Goal: Use online tool/utility: Utilize a website feature to perform a specific function

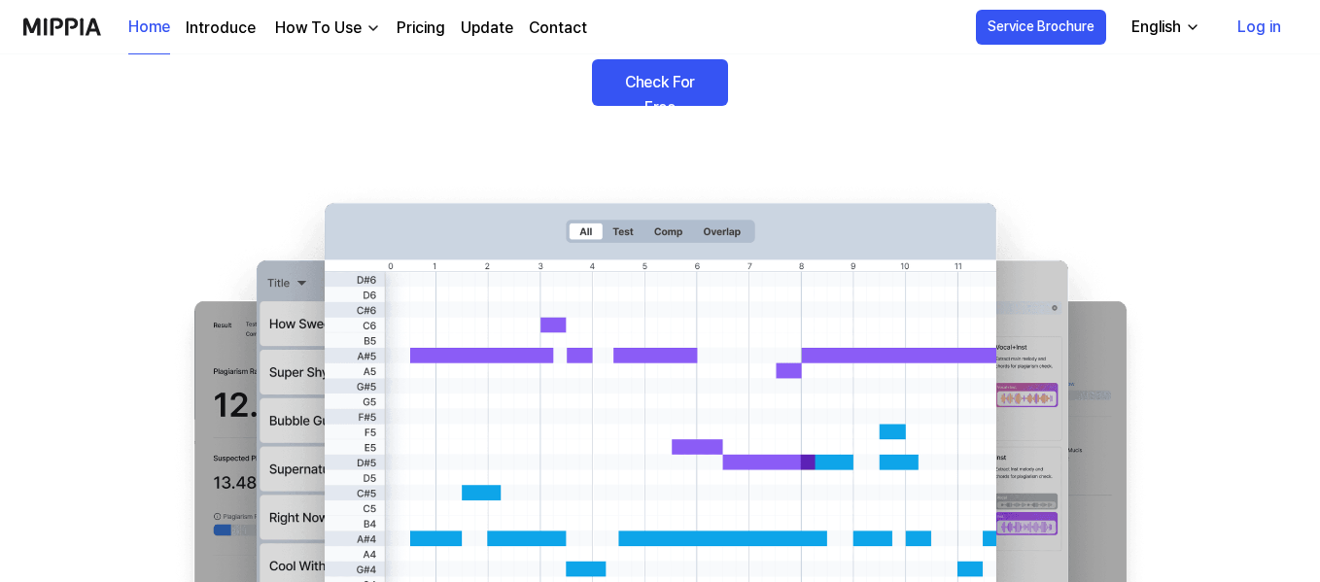
scroll to position [250, 0]
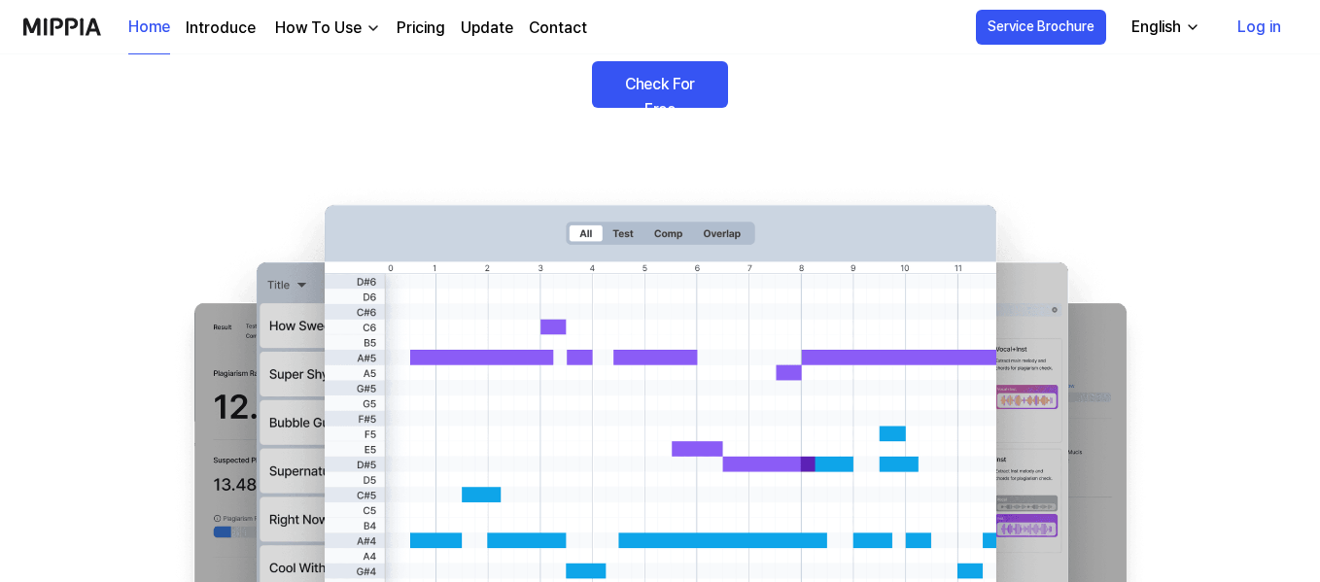
click at [624, 87] on link "Check For Free" at bounding box center [660, 84] width 136 height 47
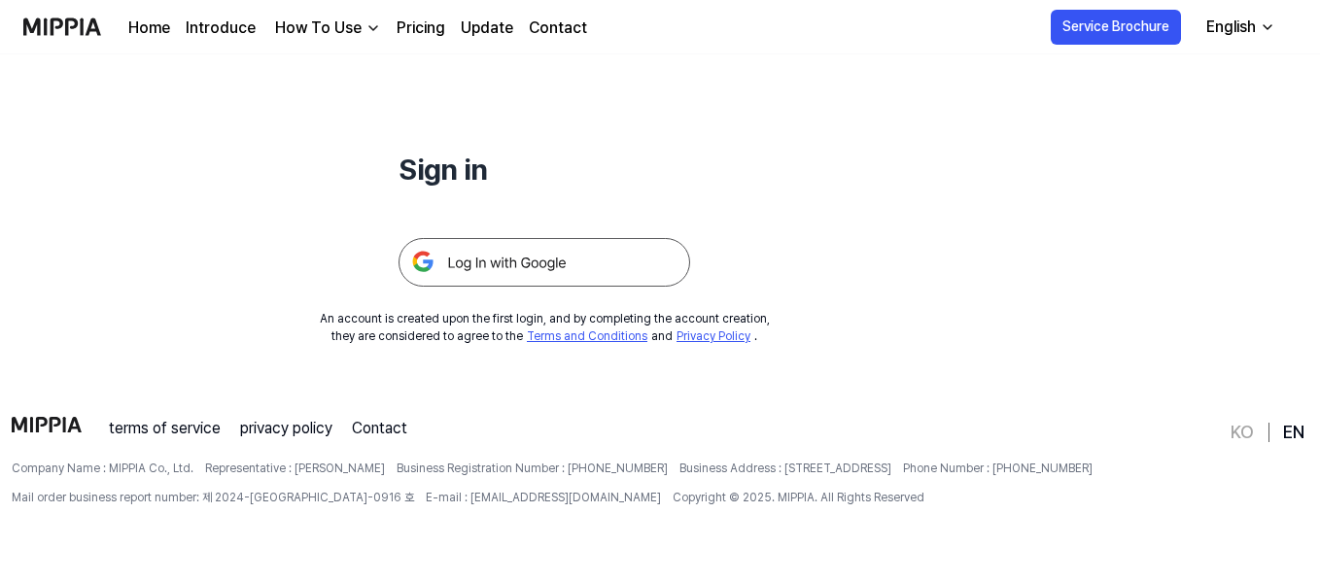
scroll to position [185, 0]
click at [570, 264] on img at bounding box center [545, 264] width 292 height 49
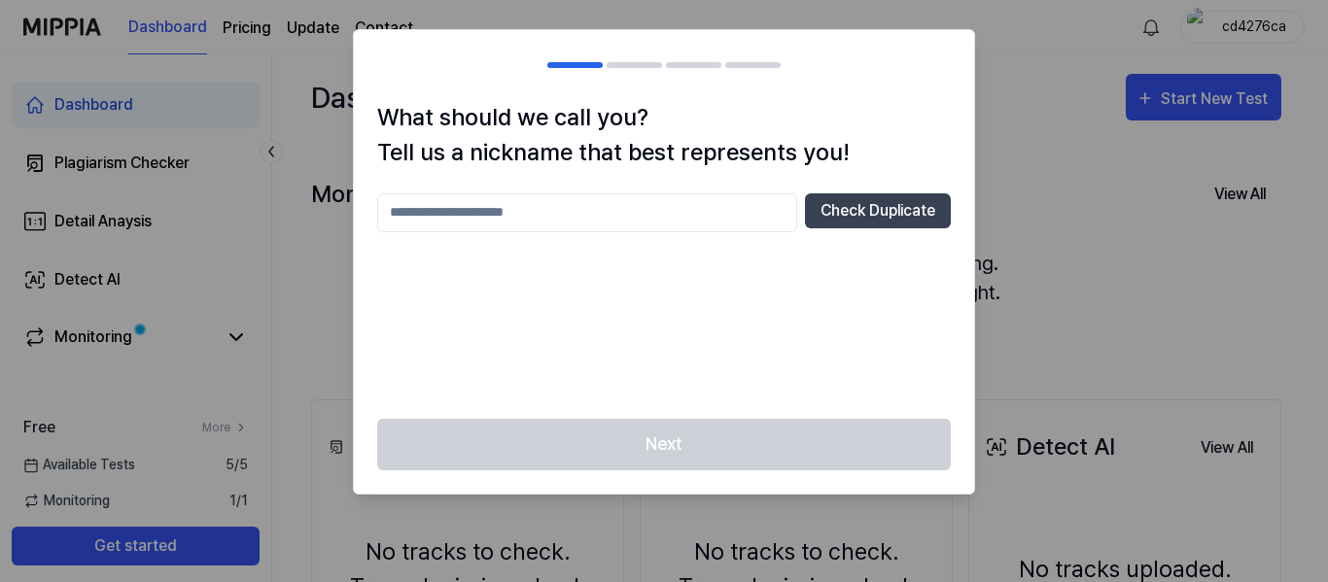
click at [673, 218] on input "text" at bounding box center [587, 212] width 420 height 39
click at [855, 222] on button "Check Duplicate" at bounding box center [878, 210] width 146 height 35
click at [652, 213] on input "*****" at bounding box center [587, 212] width 420 height 39
type input "*****"
click at [842, 211] on button "Check Duplicate" at bounding box center [878, 210] width 146 height 35
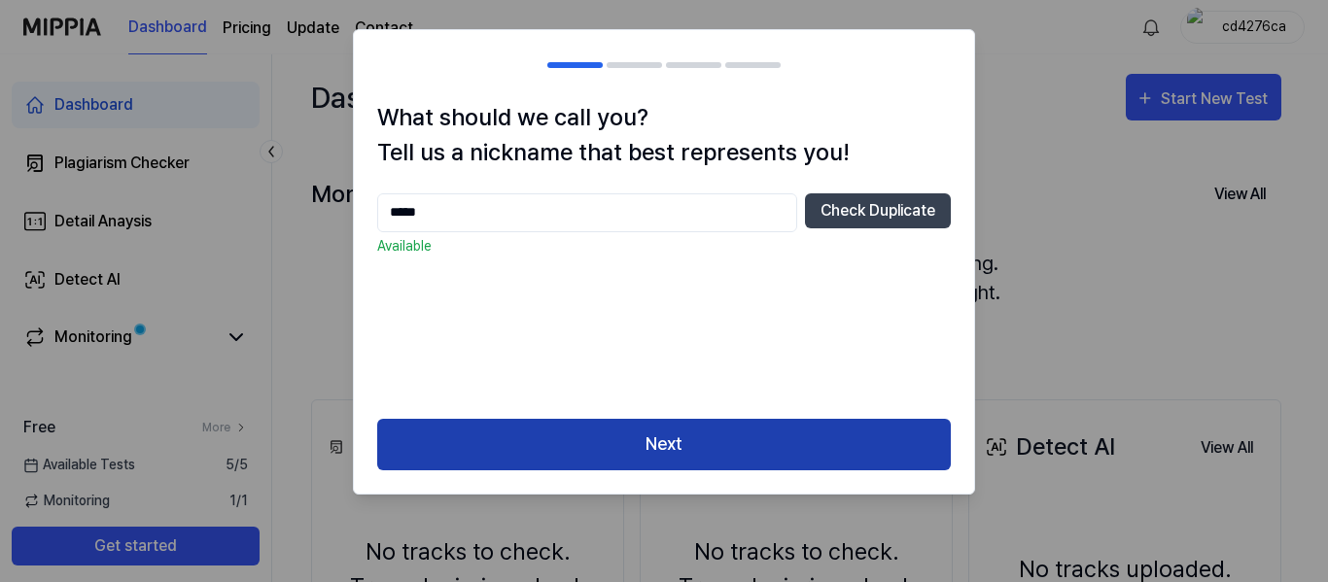
click at [720, 458] on button "Next" at bounding box center [664, 445] width 574 height 52
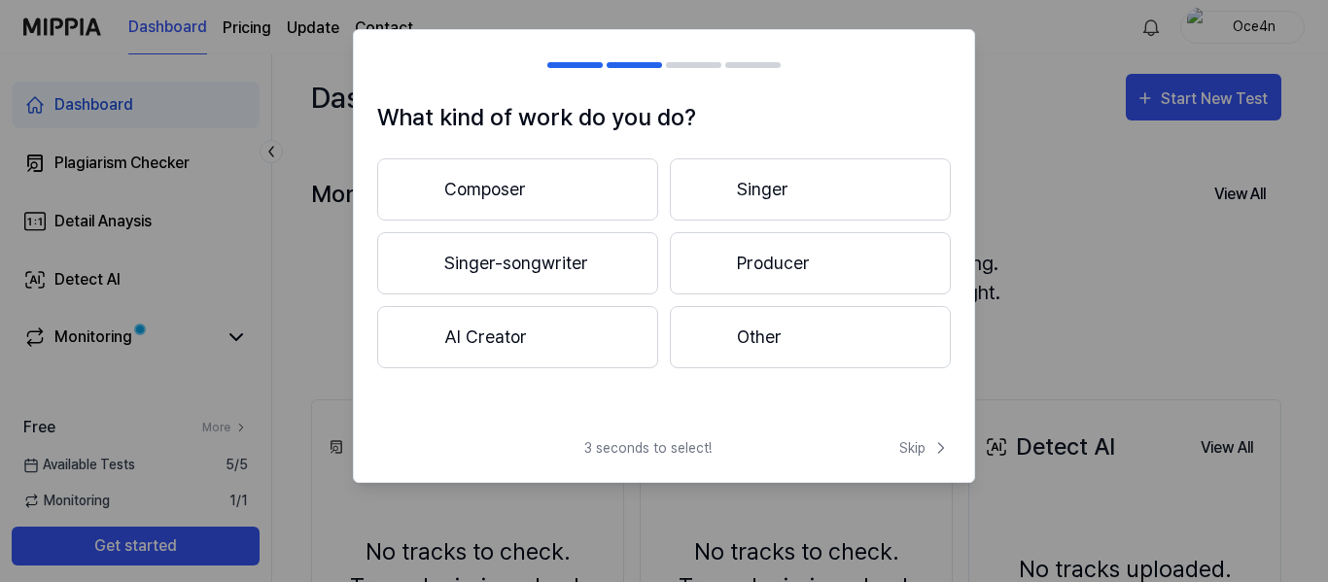
click at [731, 325] on button "Other" at bounding box center [810, 337] width 281 height 62
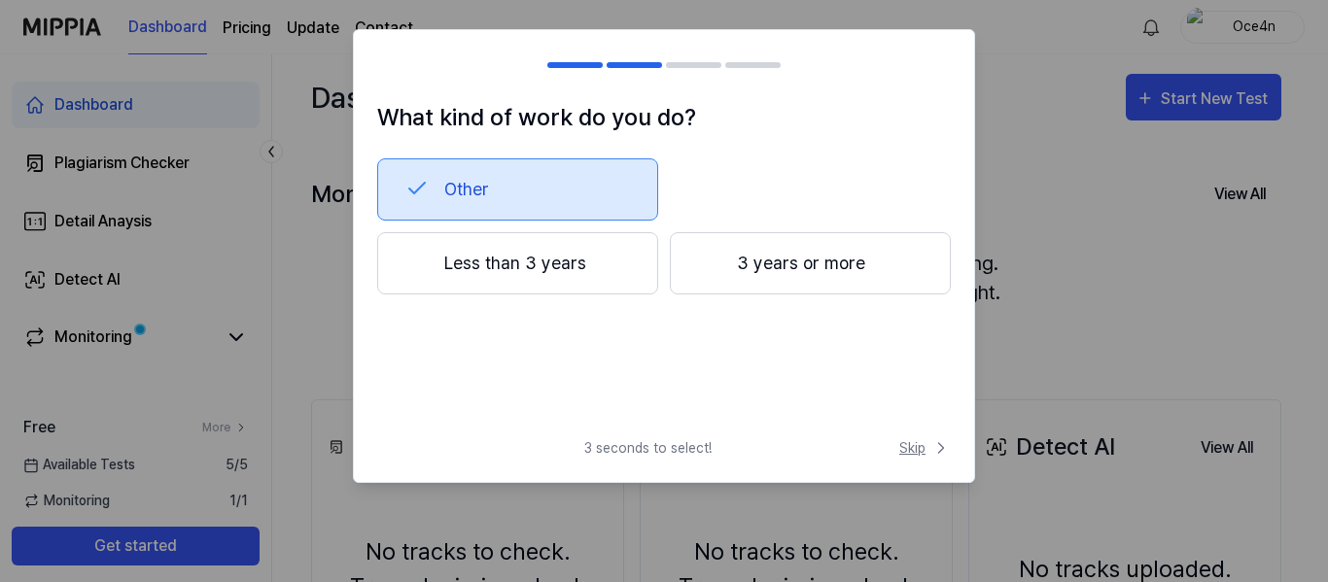
click at [928, 458] on span "Skip" at bounding box center [925, 448] width 52 height 20
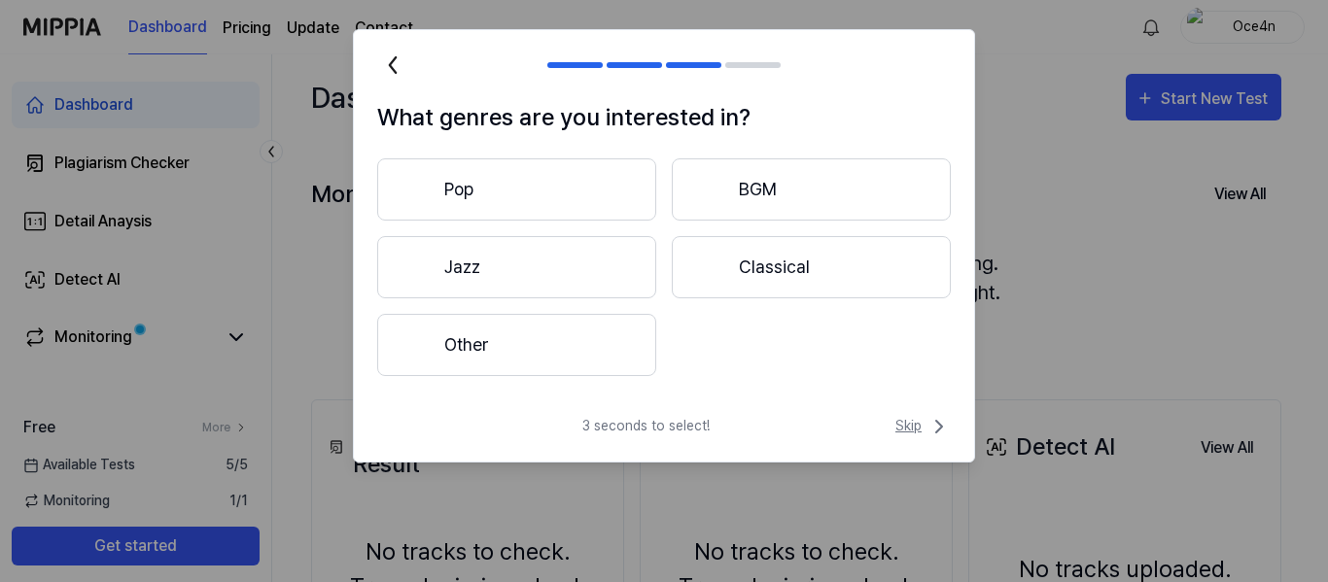
click at [907, 424] on span "Skip" at bounding box center [922, 426] width 55 height 23
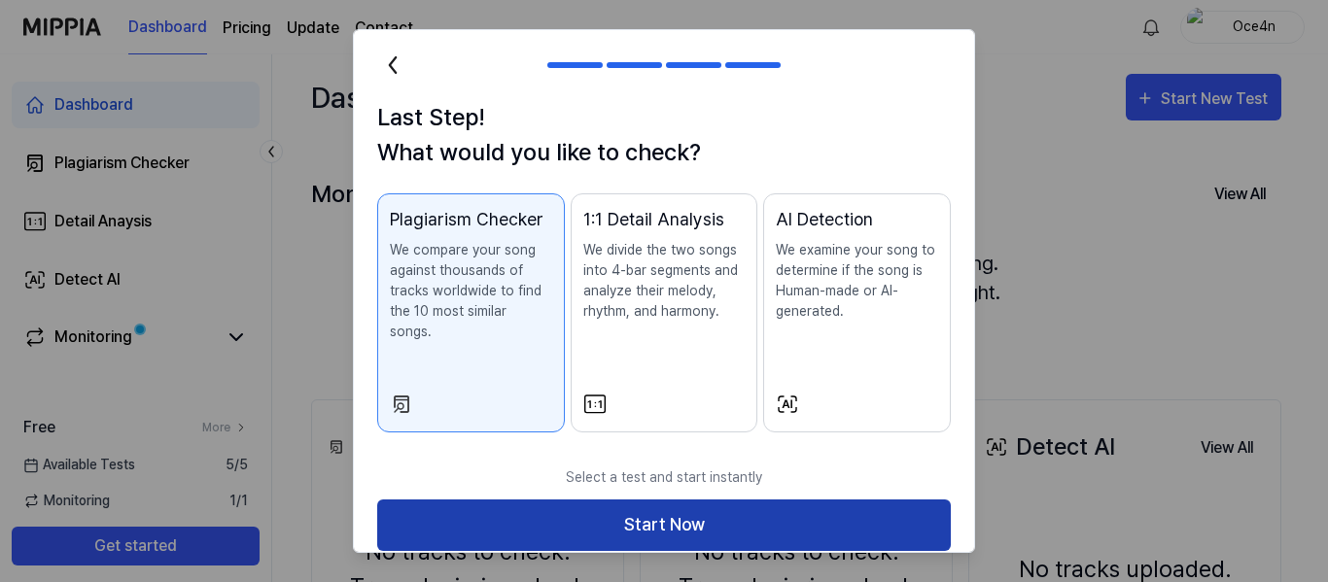
click at [700, 506] on button "Start Now" at bounding box center [664, 526] width 574 height 52
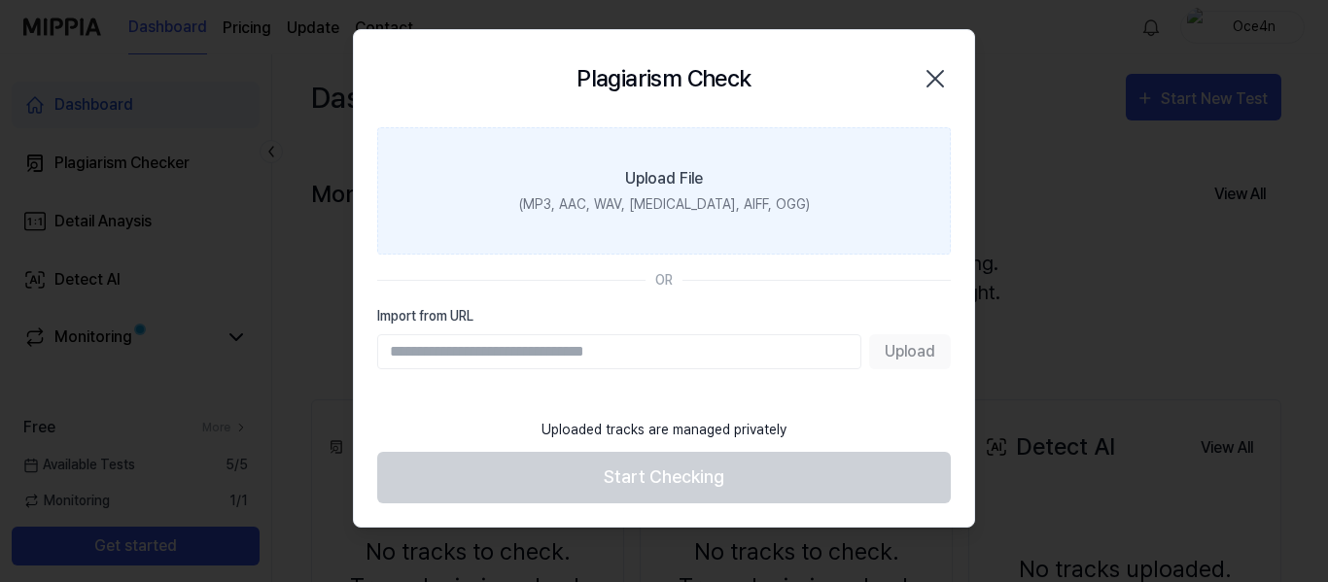
click at [562, 158] on label "Upload File (MP3, AAC, WAV, [MEDICAL_DATA], AIFF, OGG)" at bounding box center [664, 190] width 574 height 127
click at [0, 0] on input "Upload File (MP3, AAC, WAV, [MEDICAL_DATA], AIFF, OGG)" at bounding box center [0, 0] width 0 height 0
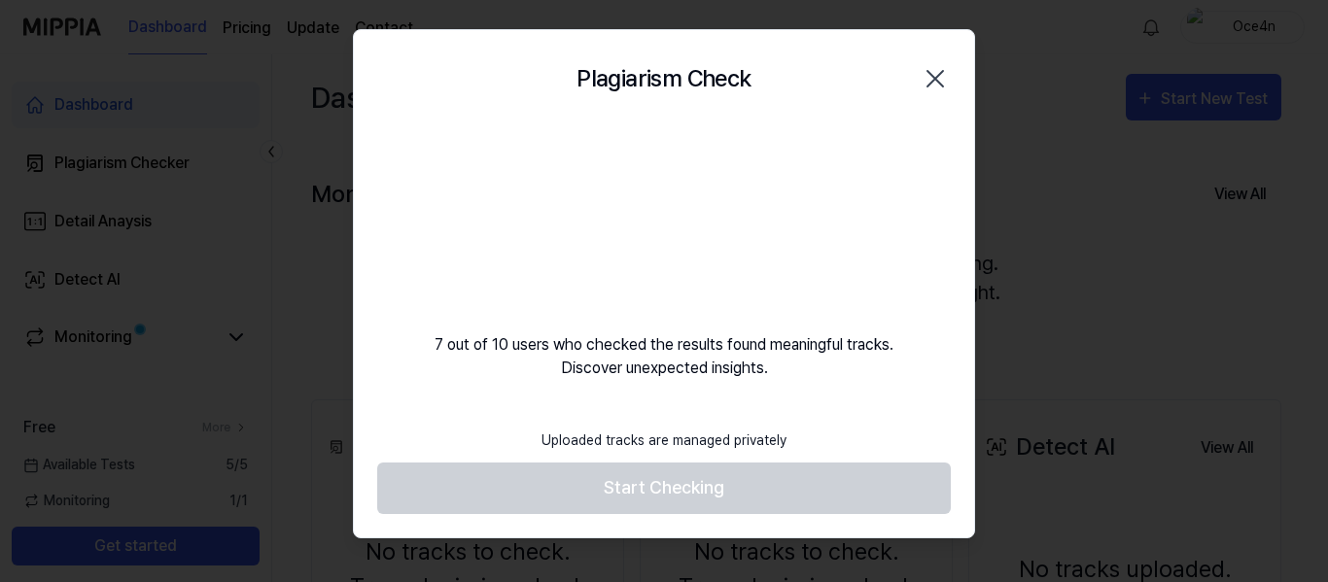
click at [615, 270] on video at bounding box center [664, 220] width 187 height 187
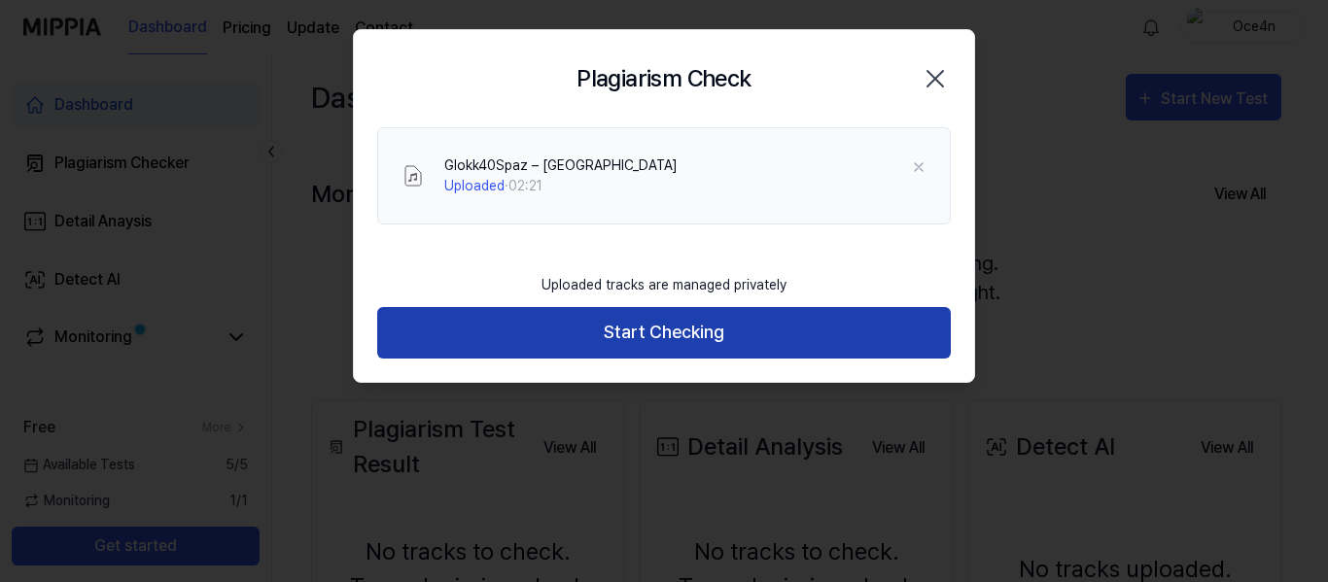
click at [628, 334] on button "Start Checking" at bounding box center [664, 333] width 574 height 52
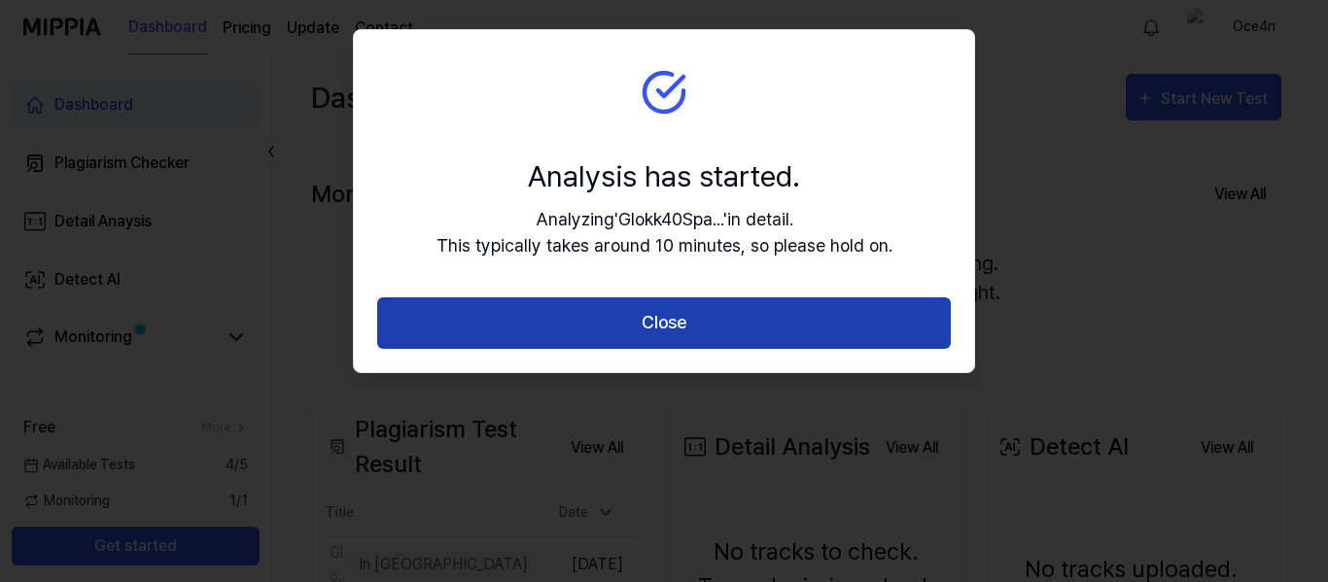
click at [628, 334] on button "Close" at bounding box center [664, 323] width 574 height 52
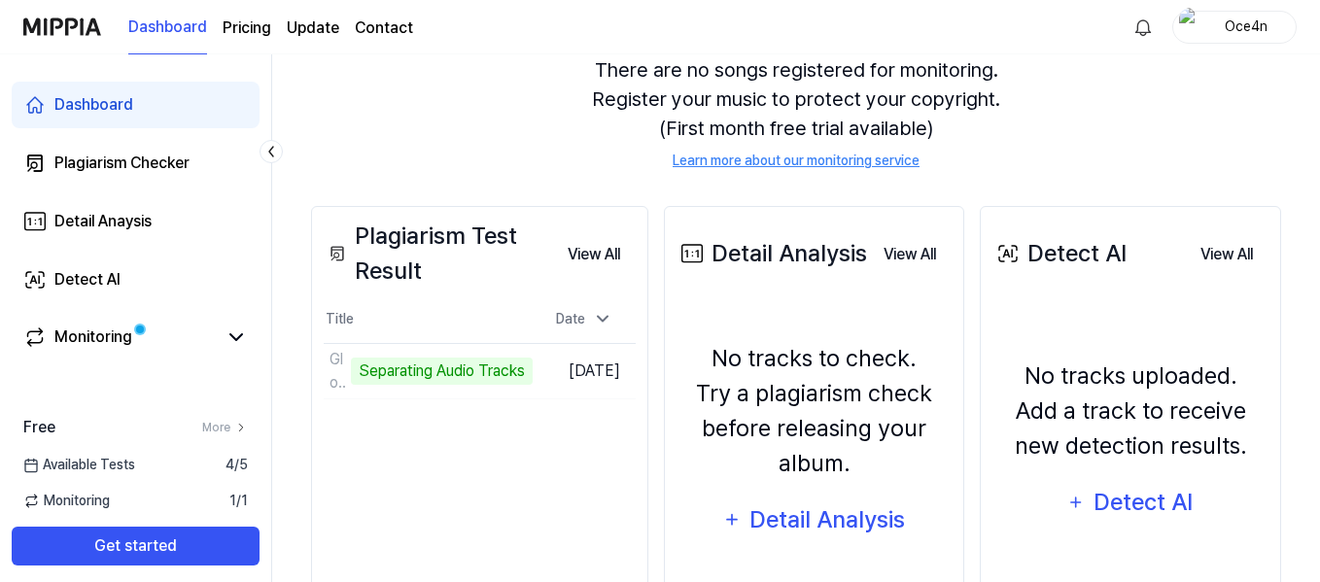
scroll to position [200, 0]
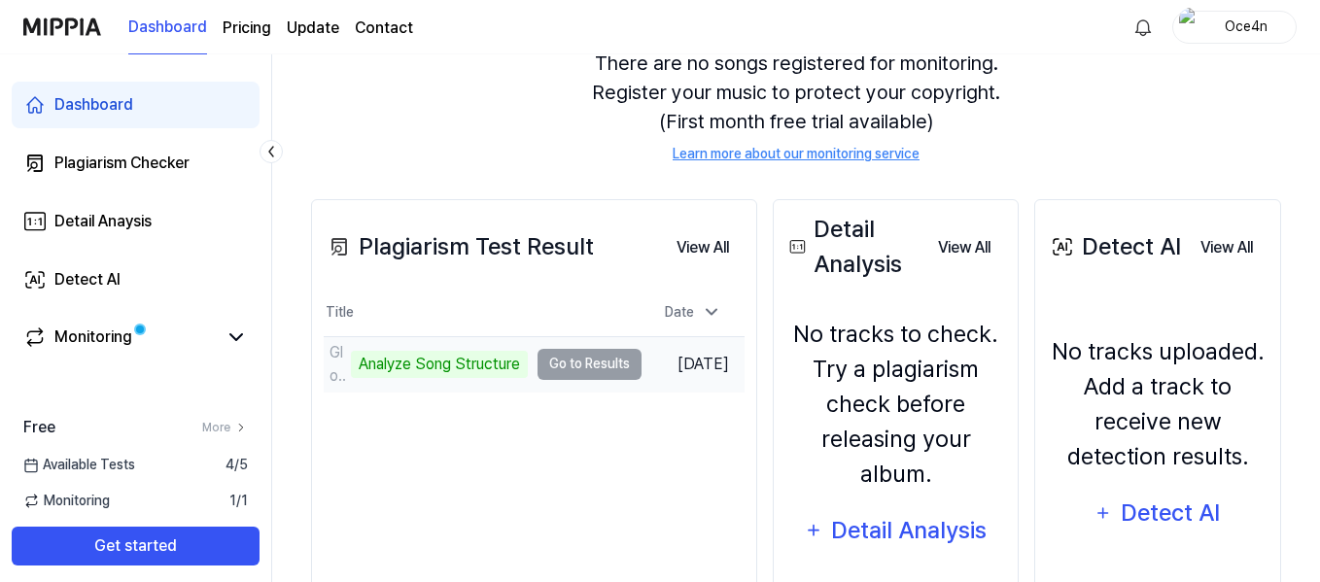
click at [558, 366] on td "Glokk40Spaz – Cleveland Analyze Song Structure Go to Results" at bounding box center [483, 364] width 318 height 54
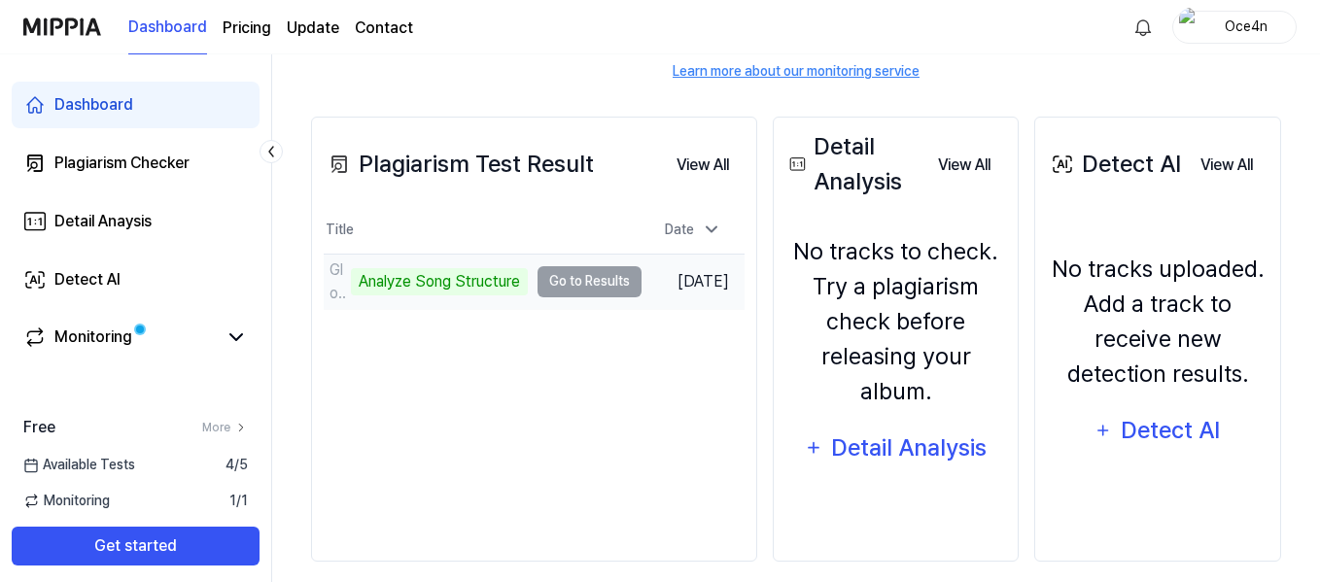
scroll to position [284, 0]
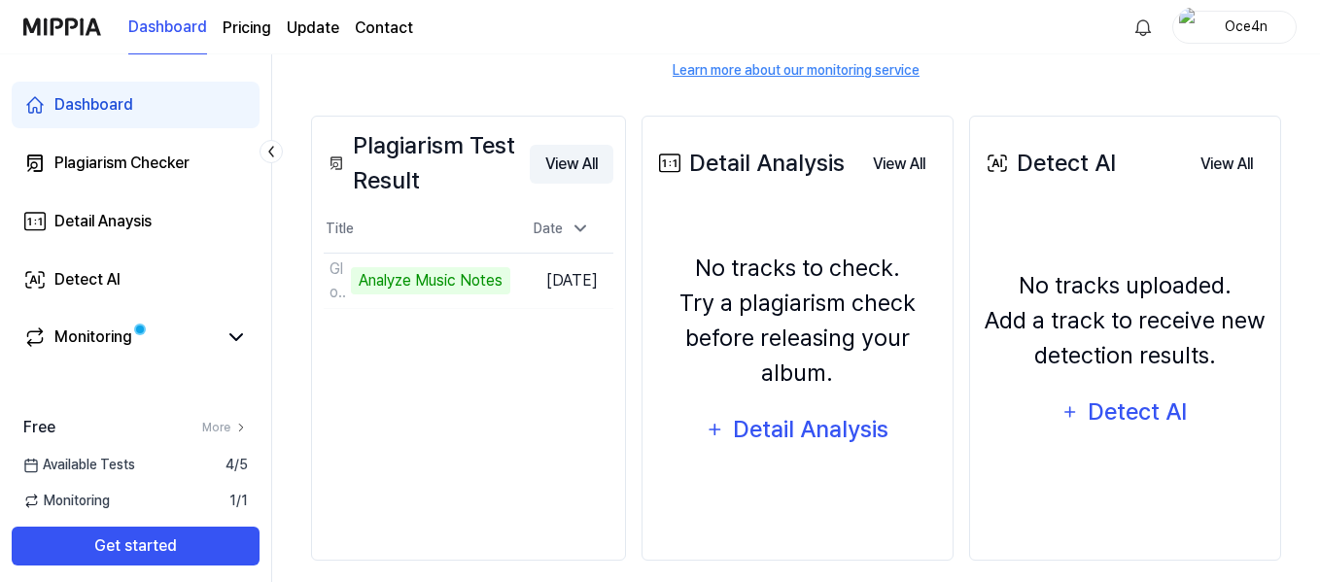
click at [581, 176] on button "View All" at bounding box center [572, 164] width 84 height 39
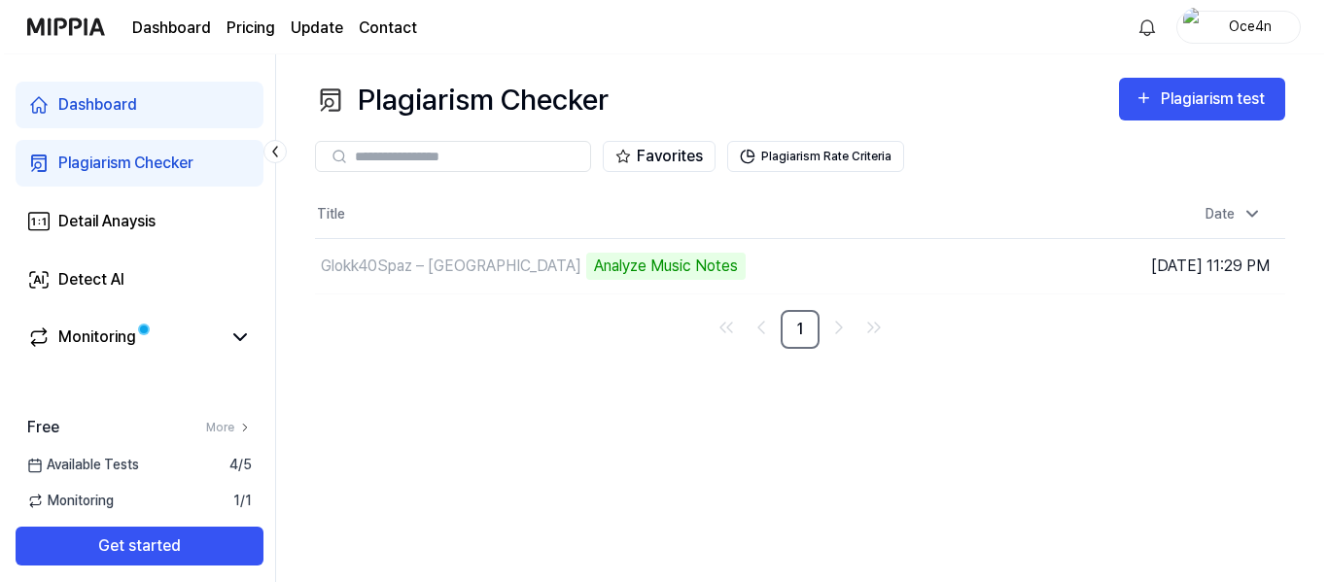
scroll to position [0, 0]
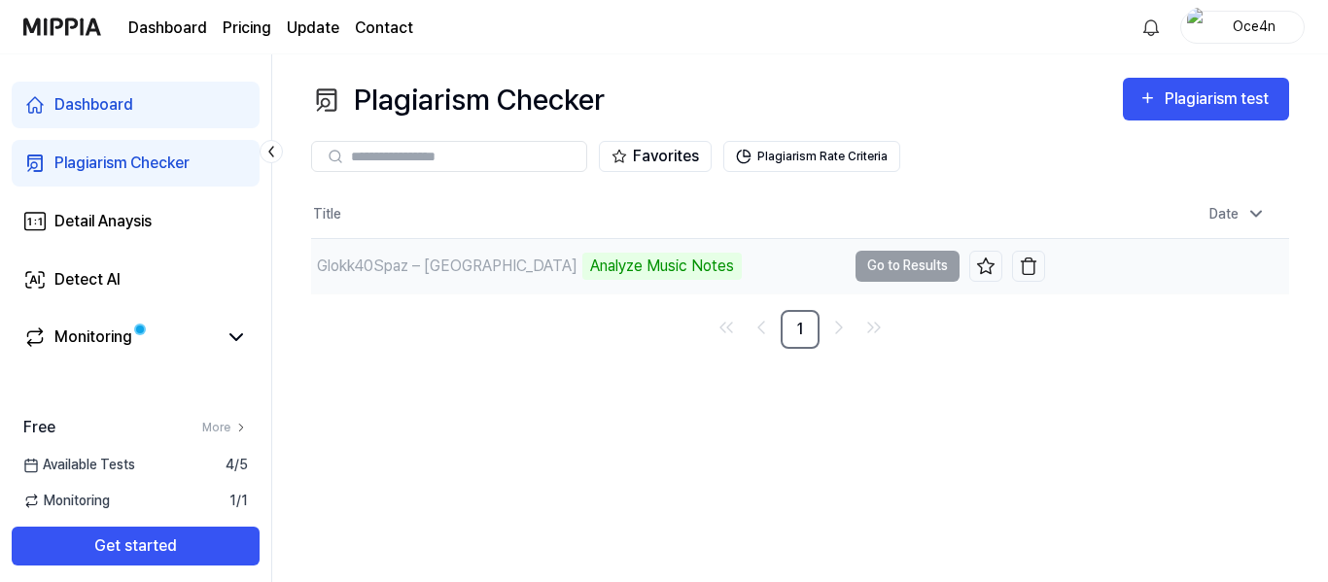
click at [929, 264] on td "Glokk40Spaz – Cleveland Analyze Music Notes Go to Results" at bounding box center [678, 266] width 734 height 54
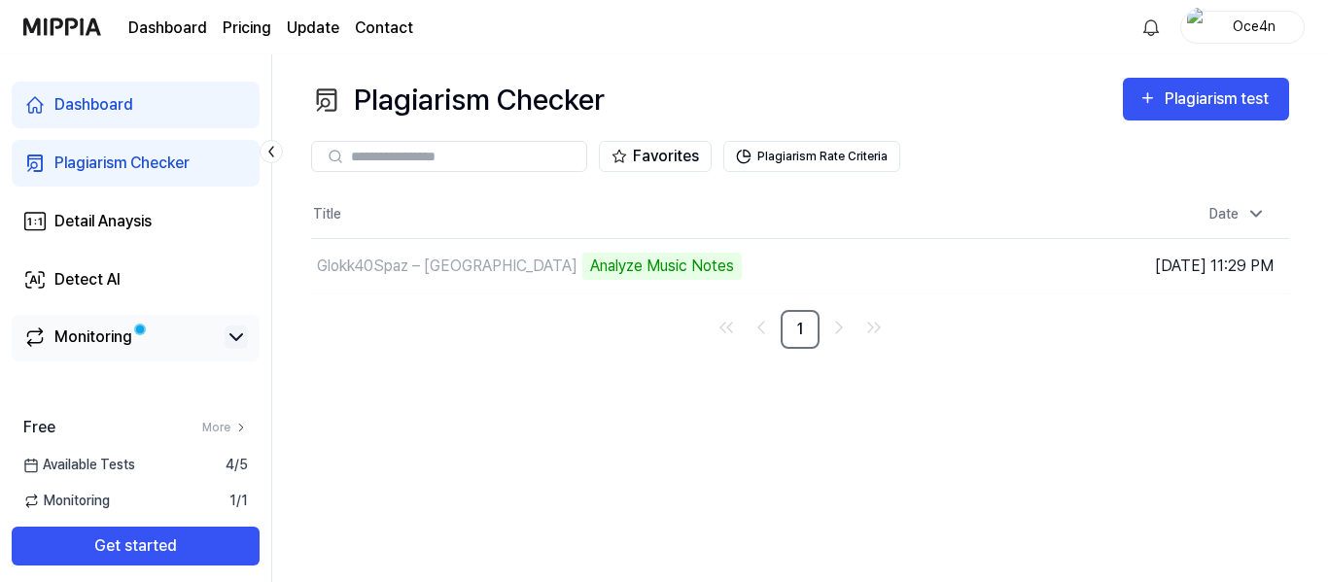
click at [233, 337] on icon at bounding box center [236, 337] width 12 height 6
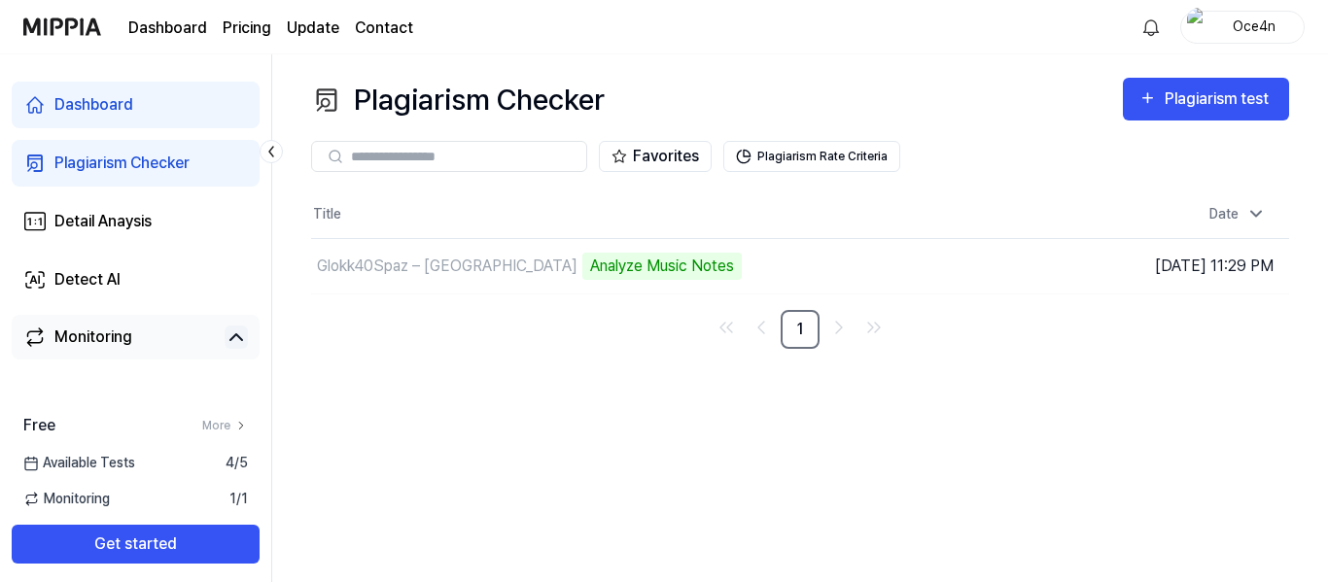
click at [233, 337] on icon at bounding box center [236, 337] width 23 height 23
